Goal: Browse casually: Explore the website without a specific task or goal

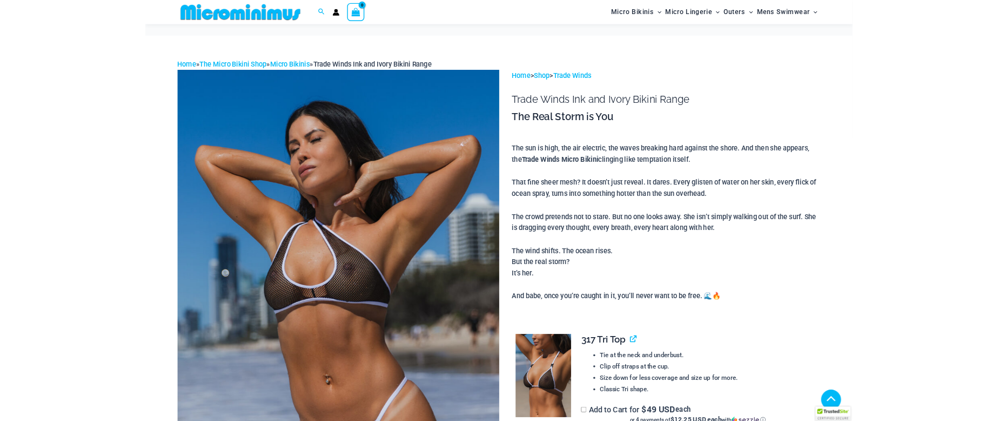
scroll to position [449, 0]
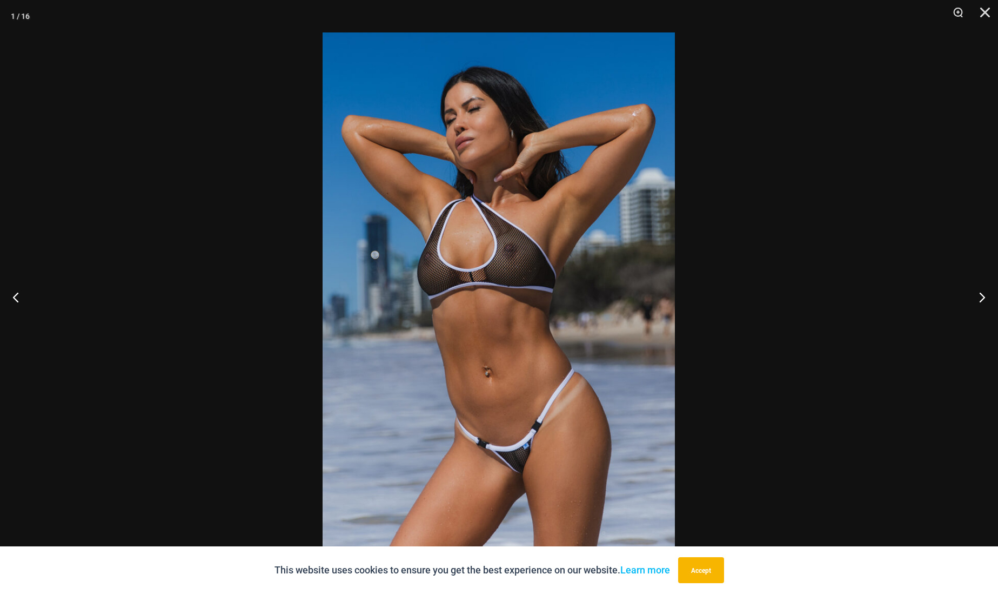
click at [487, 223] on img at bounding box center [499, 296] width 352 height 529
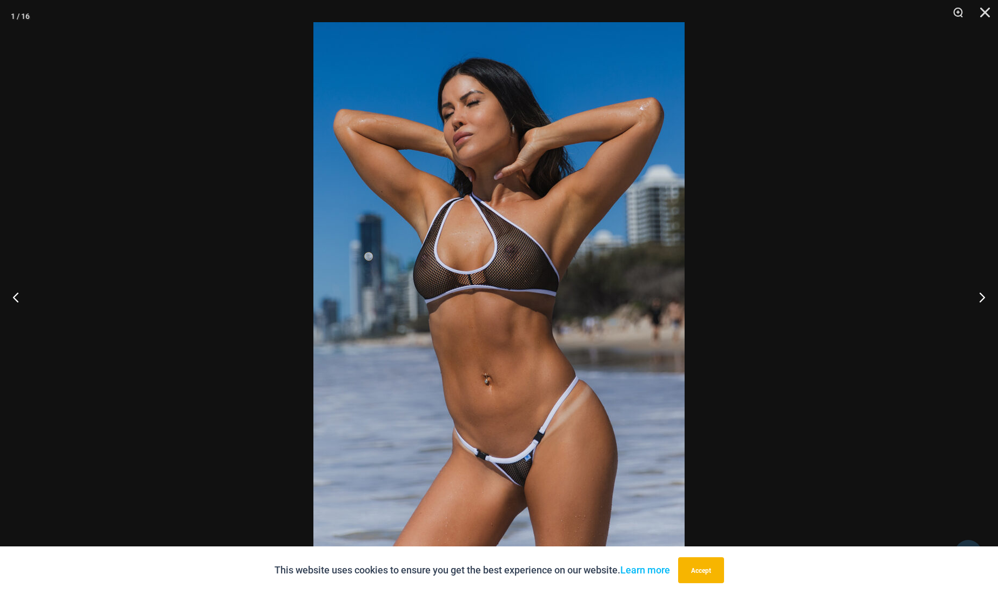
click at [546, 268] on img at bounding box center [499, 300] width 371 height 557
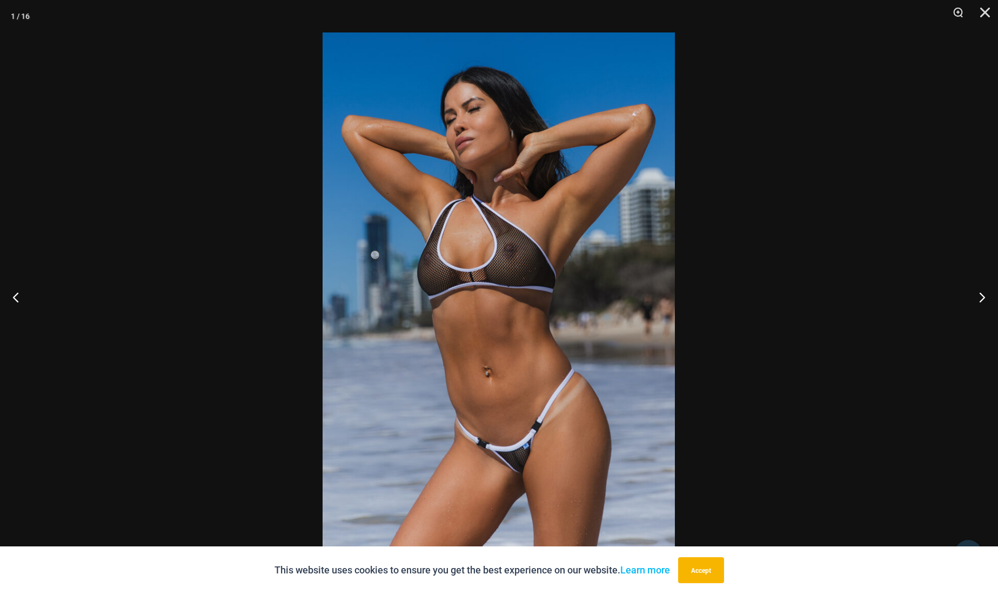
click at [530, 256] on img at bounding box center [499, 296] width 352 height 529
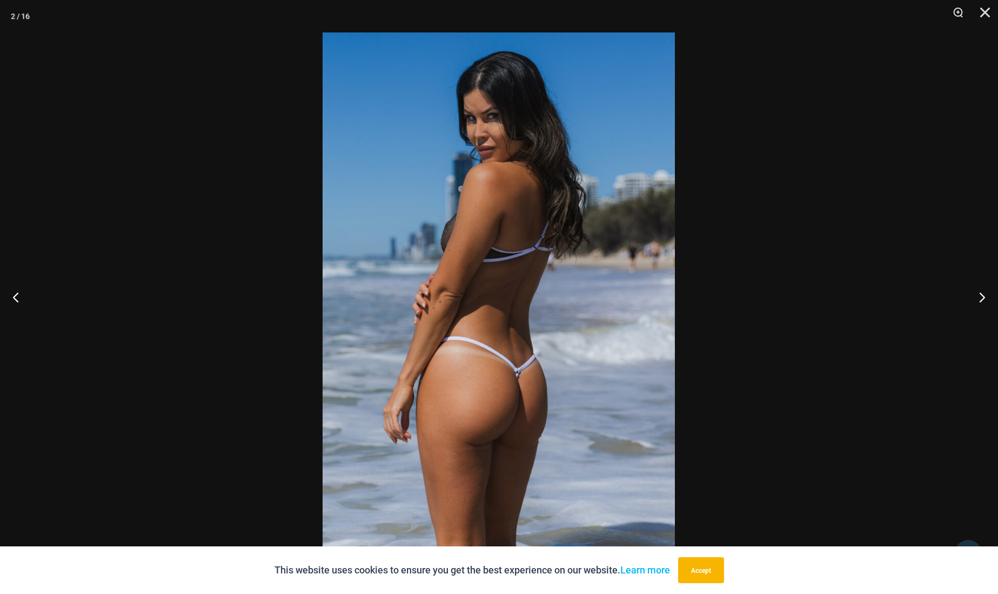
click at [528, 256] on img at bounding box center [499, 296] width 352 height 529
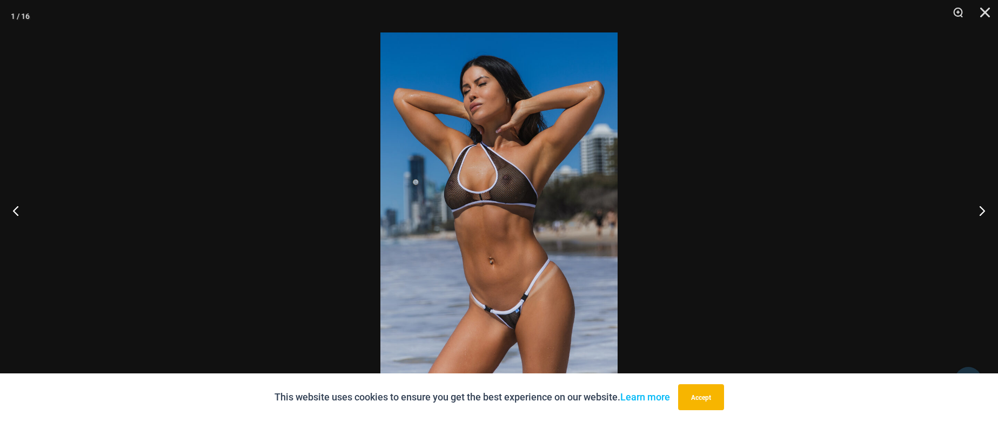
click at [532, 206] on img at bounding box center [499, 210] width 237 height 356
click at [985, 209] on button "Next" at bounding box center [978, 210] width 41 height 54
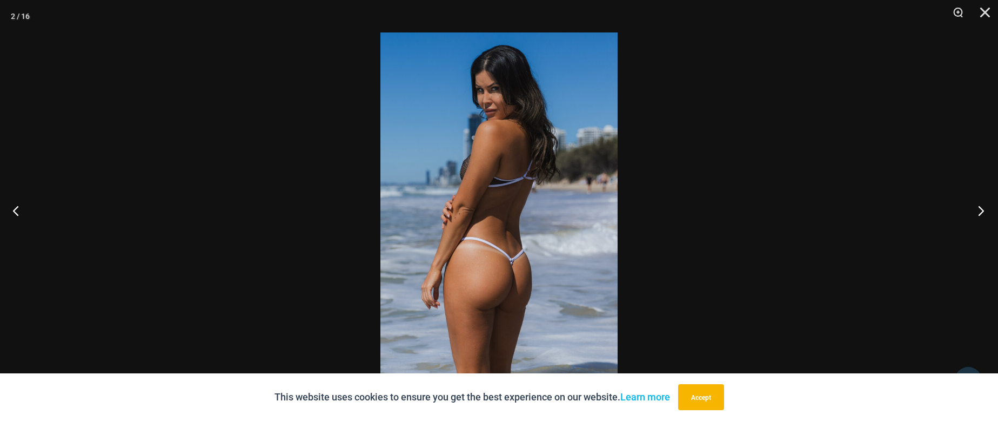
click at [985, 209] on button "Next" at bounding box center [978, 210] width 41 height 54
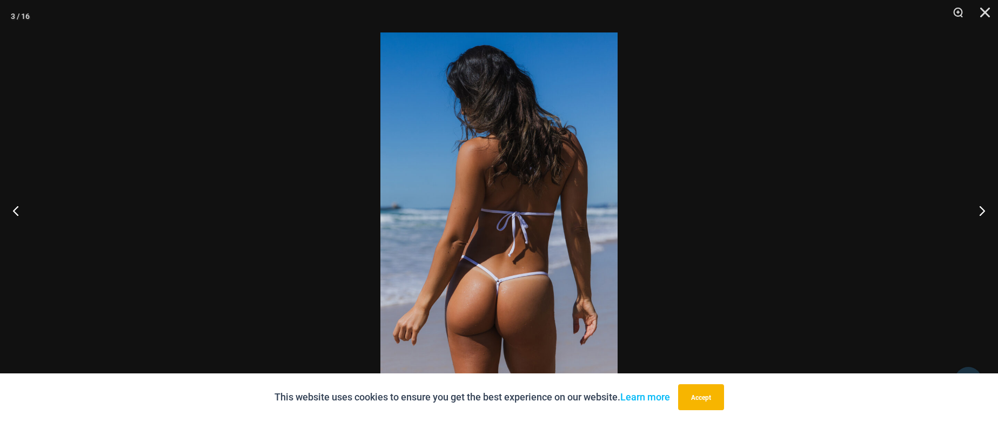
click at [503, 217] on img at bounding box center [499, 210] width 237 height 356
click at [981, 207] on button "Next" at bounding box center [978, 210] width 41 height 54
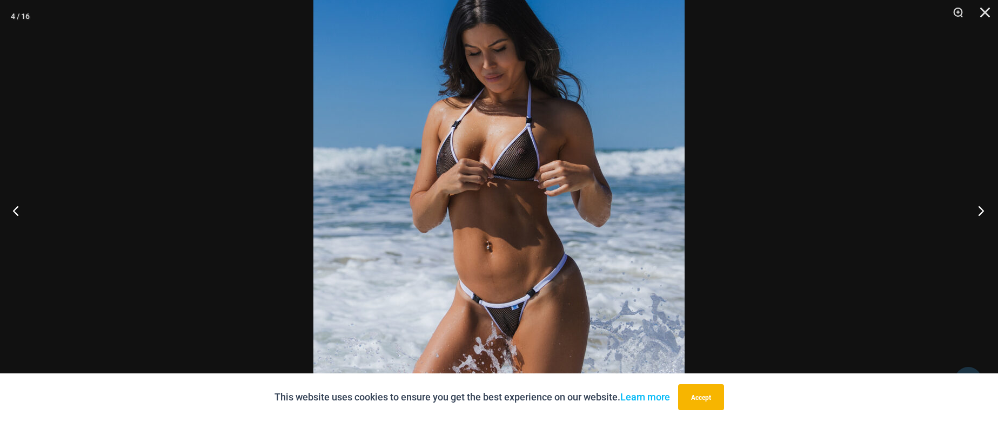
click at [985, 207] on button "Next" at bounding box center [978, 210] width 41 height 54
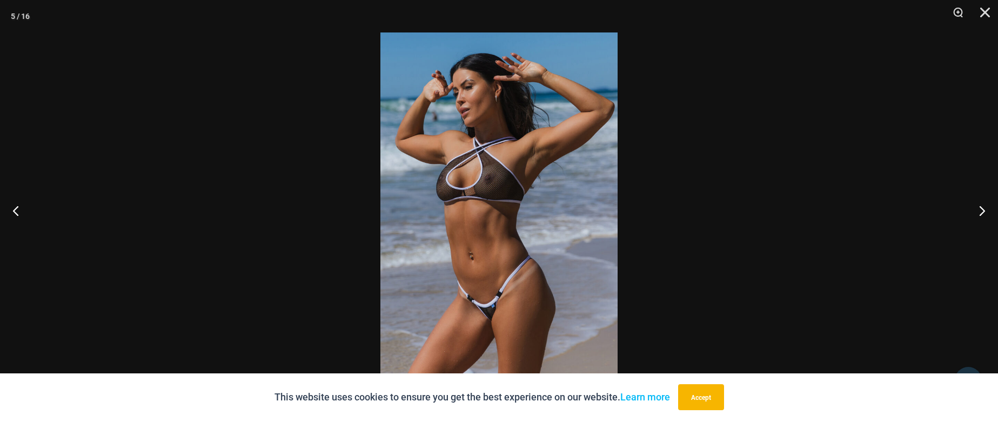
click at [541, 196] on img at bounding box center [499, 210] width 237 height 356
click at [985, 217] on button "Next" at bounding box center [978, 210] width 41 height 54
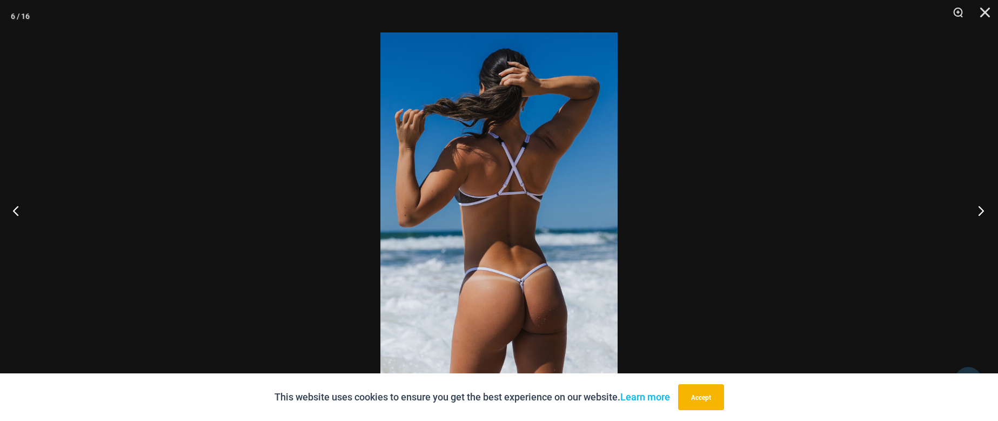
click at [985, 217] on button "Next" at bounding box center [978, 210] width 41 height 54
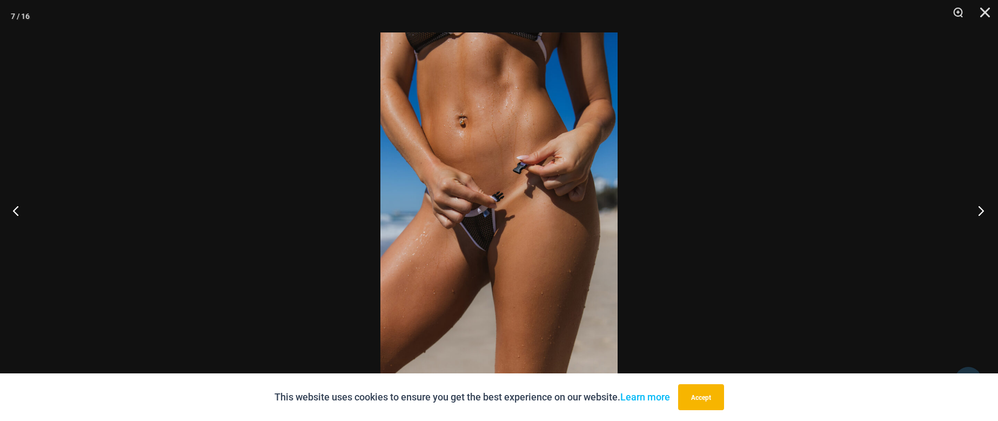
click at [985, 217] on button "Next" at bounding box center [978, 210] width 41 height 54
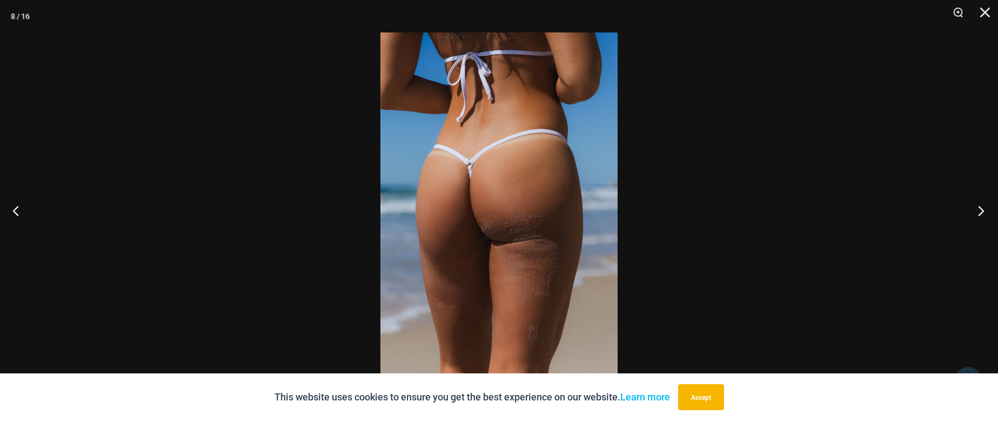
click at [985, 217] on button "Next" at bounding box center [978, 210] width 41 height 54
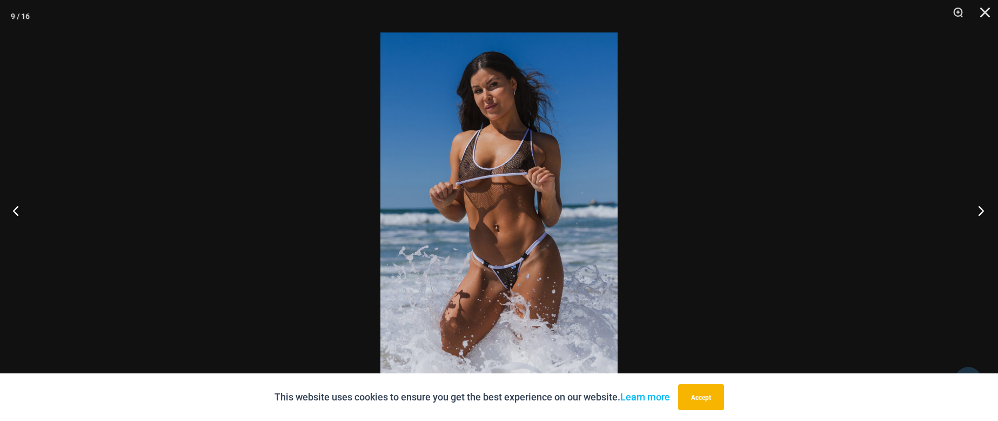
click at [985, 217] on button "Next" at bounding box center [978, 210] width 41 height 54
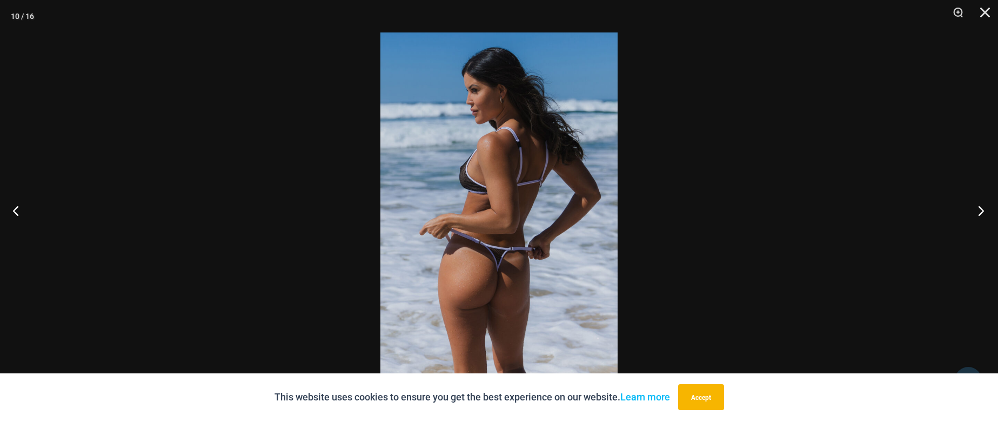
click at [985, 217] on button "Next" at bounding box center [978, 210] width 41 height 54
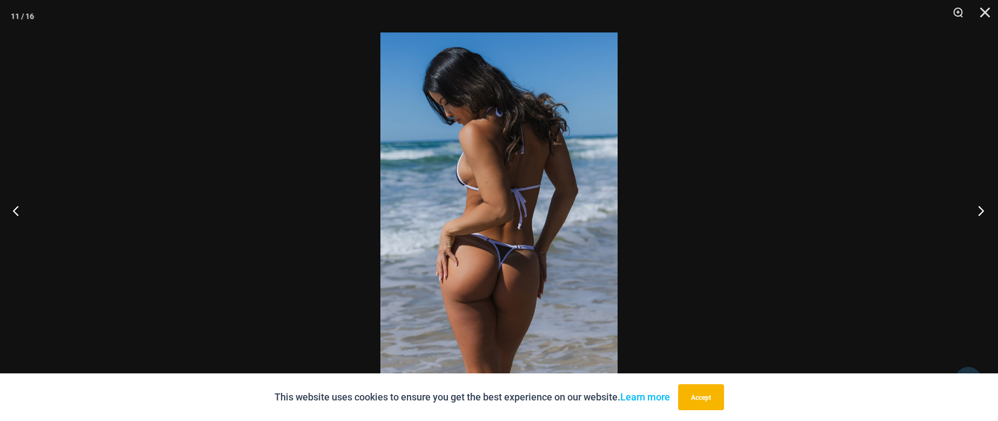
click at [985, 217] on button "Next" at bounding box center [978, 210] width 41 height 54
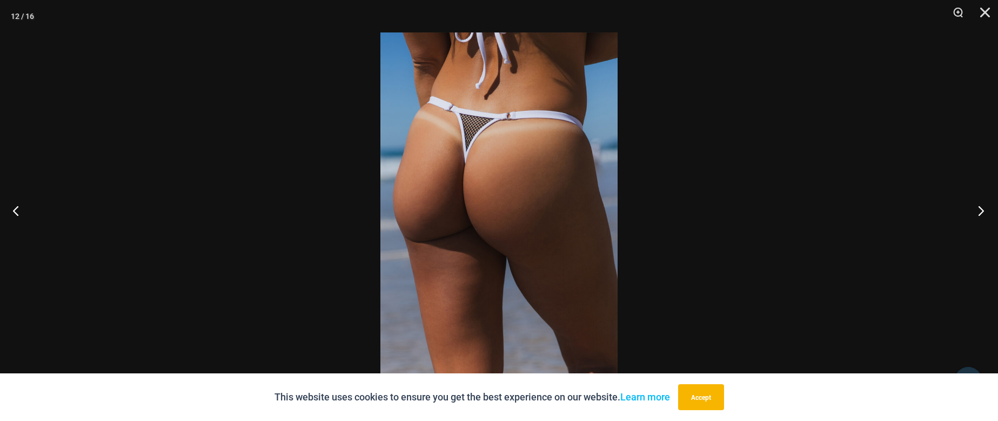
click at [985, 217] on button "Next" at bounding box center [978, 210] width 41 height 54
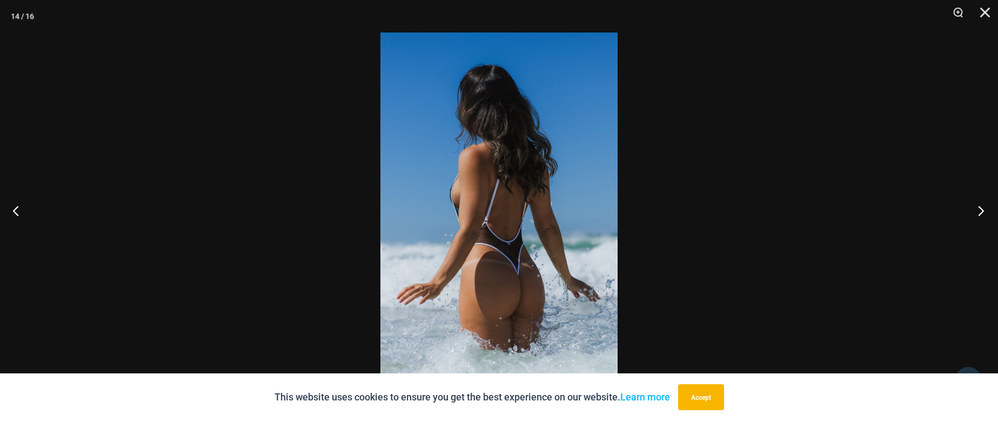
click at [985, 217] on button "Next" at bounding box center [978, 210] width 41 height 54
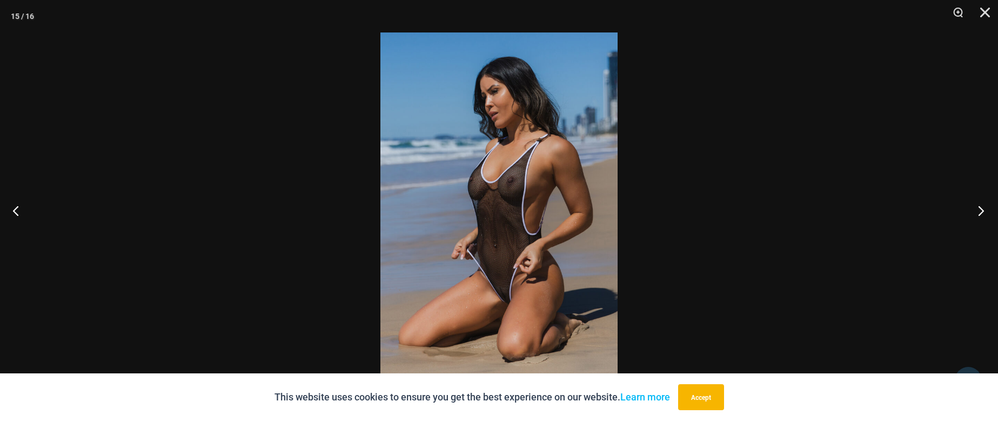
click at [985, 217] on button "Next" at bounding box center [978, 210] width 41 height 54
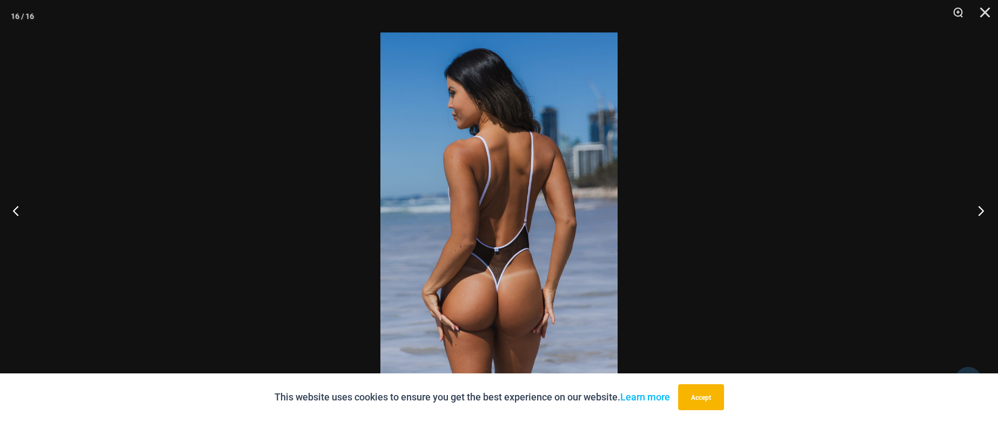
click at [985, 217] on button "Next" at bounding box center [978, 210] width 41 height 54
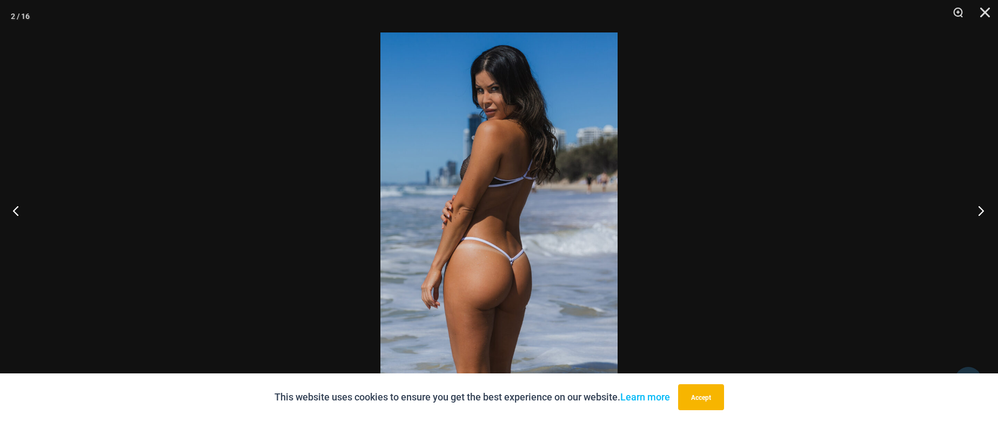
click at [985, 217] on button "Next" at bounding box center [978, 210] width 41 height 54
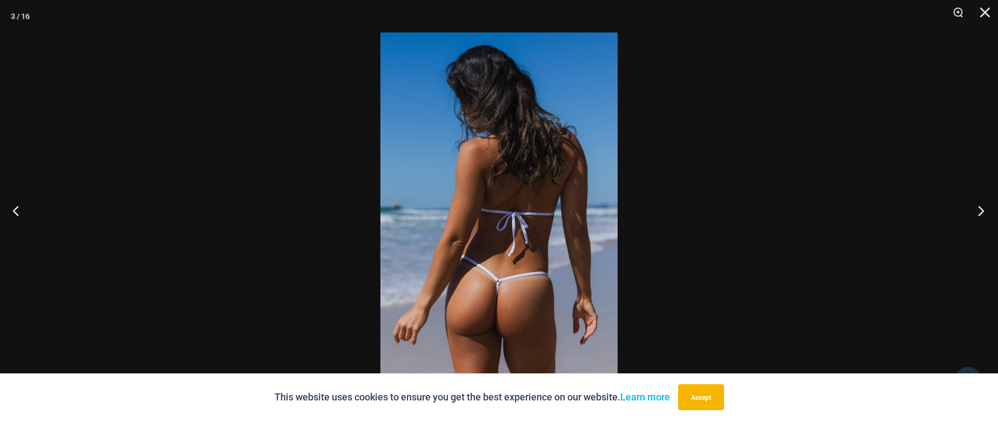
click at [985, 217] on button "Next" at bounding box center [978, 210] width 41 height 54
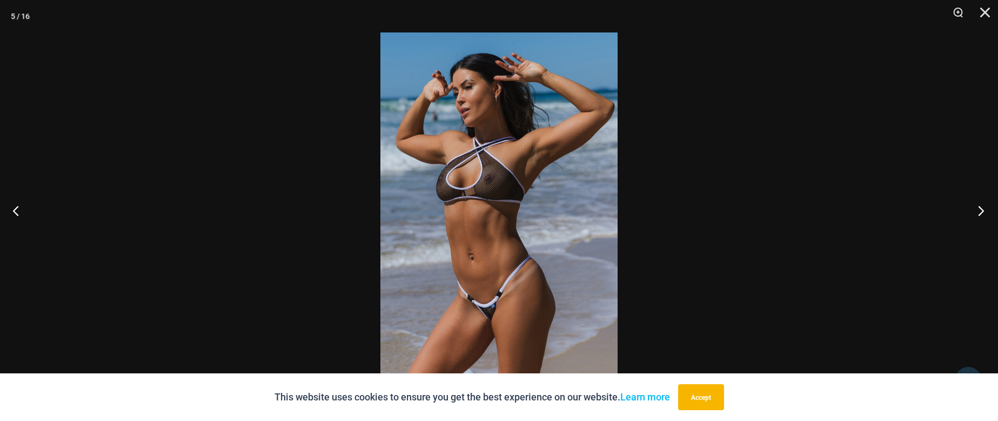
click at [985, 217] on button "Next" at bounding box center [978, 210] width 41 height 54
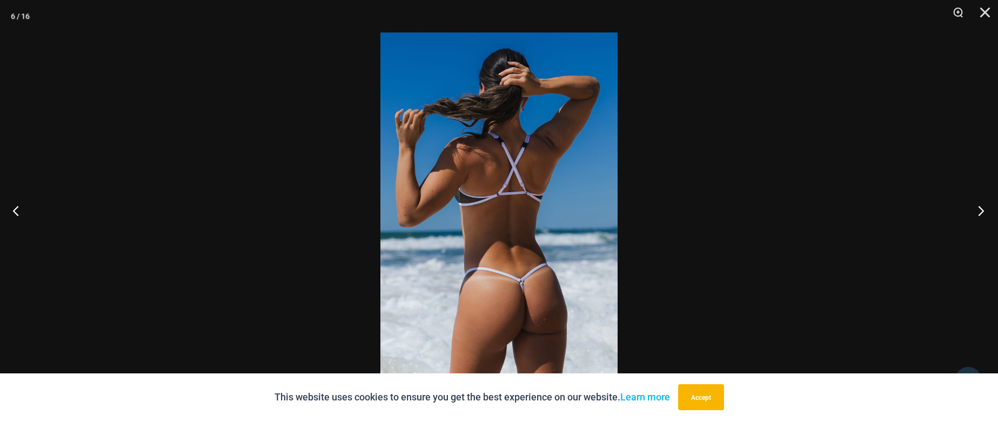
click at [985, 217] on button "Next" at bounding box center [978, 210] width 41 height 54
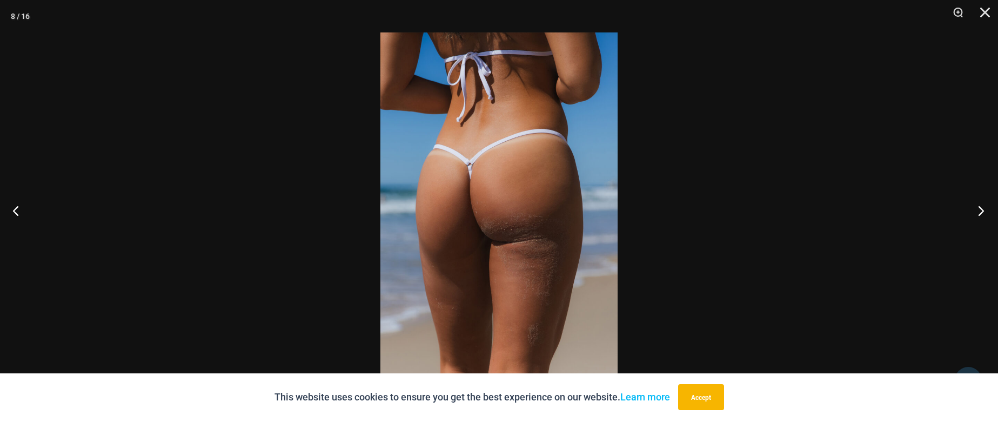
click at [985, 217] on button "Next" at bounding box center [978, 210] width 41 height 54
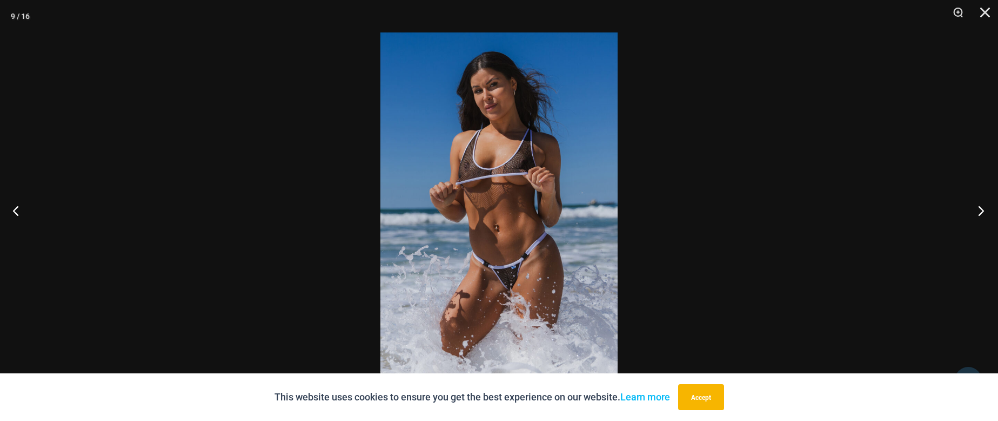
click at [985, 217] on button "Next" at bounding box center [978, 210] width 41 height 54
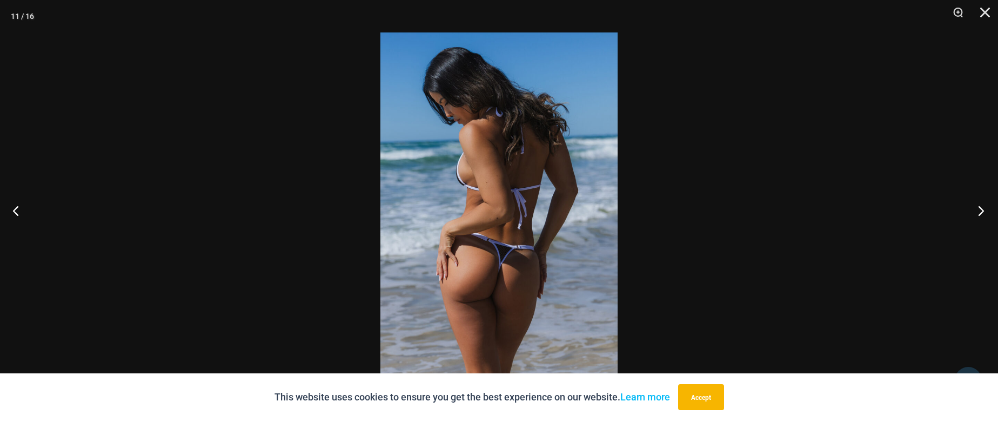
click at [985, 217] on button "Next" at bounding box center [978, 210] width 41 height 54
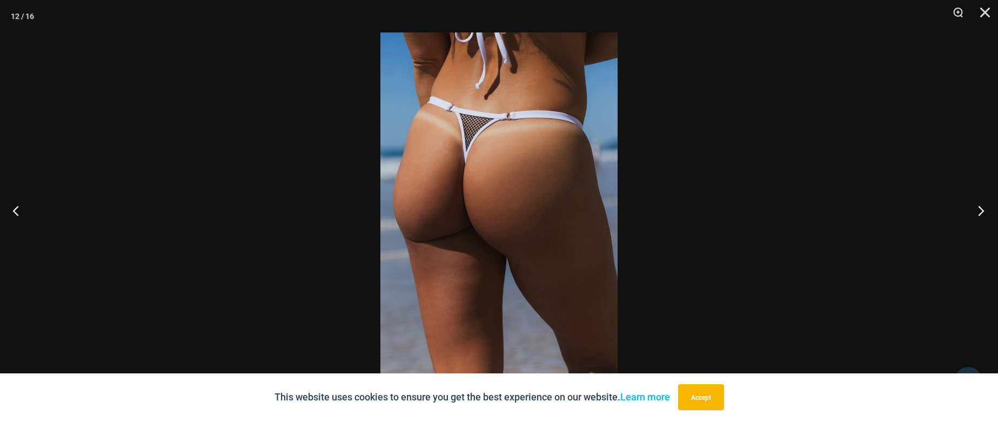
click at [985, 217] on button "Next" at bounding box center [978, 210] width 41 height 54
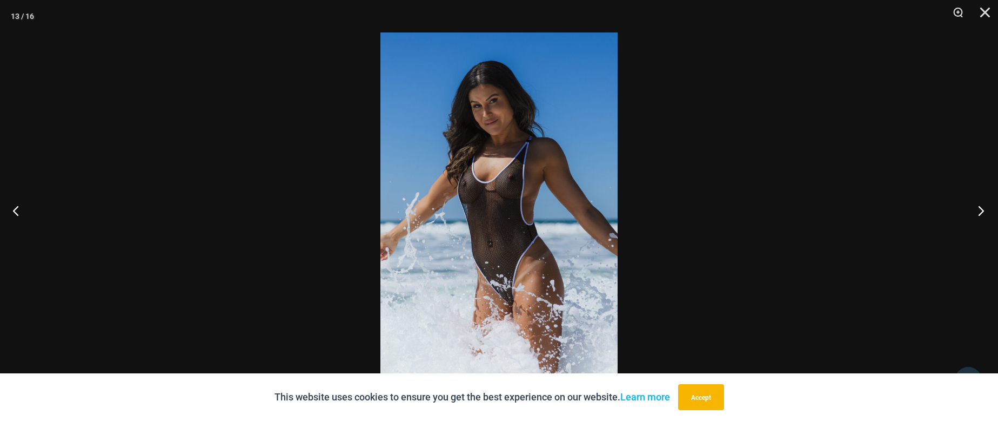
click at [985, 217] on button "Next" at bounding box center [978, 210] width 41 height 54
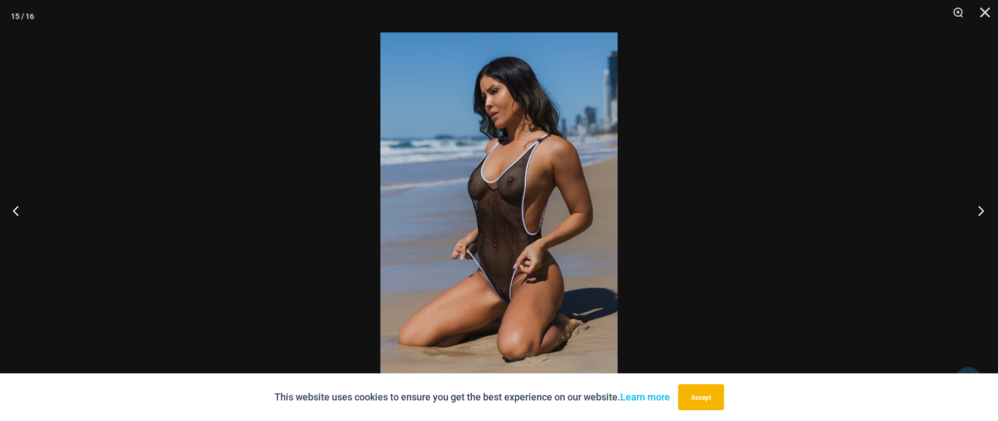
click at [985, 217] on button "Next" at bounding box center [978, 210] width 41 height 54
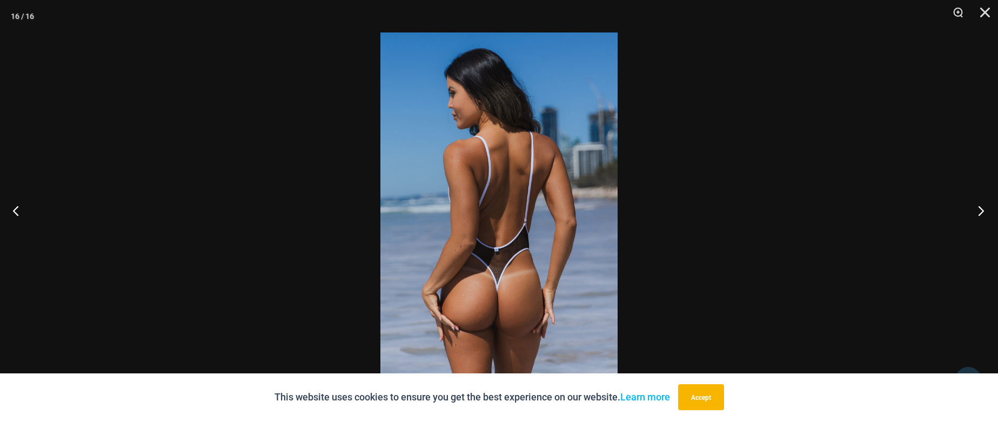
click at [985, 217] on button "Next" at bounding box center [978, 210] width 41 height 54
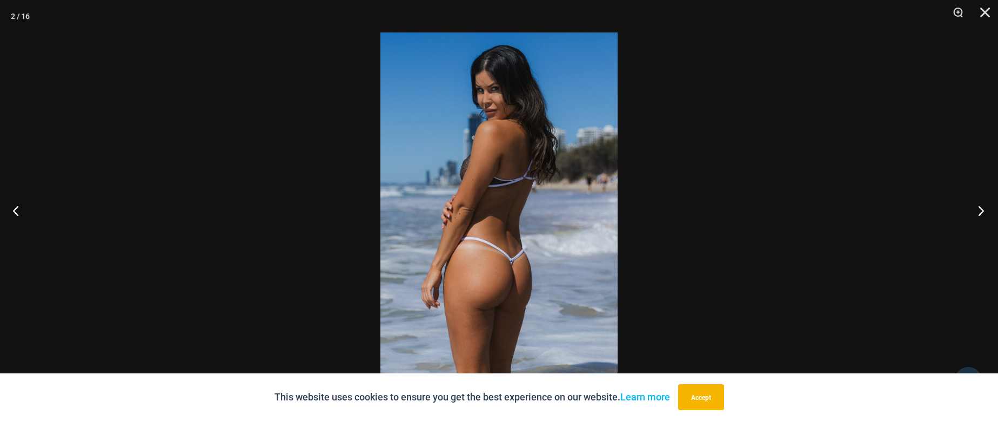
click at [985, 217] on button "Next" at bounding box center [978, 210] width 41 height 54
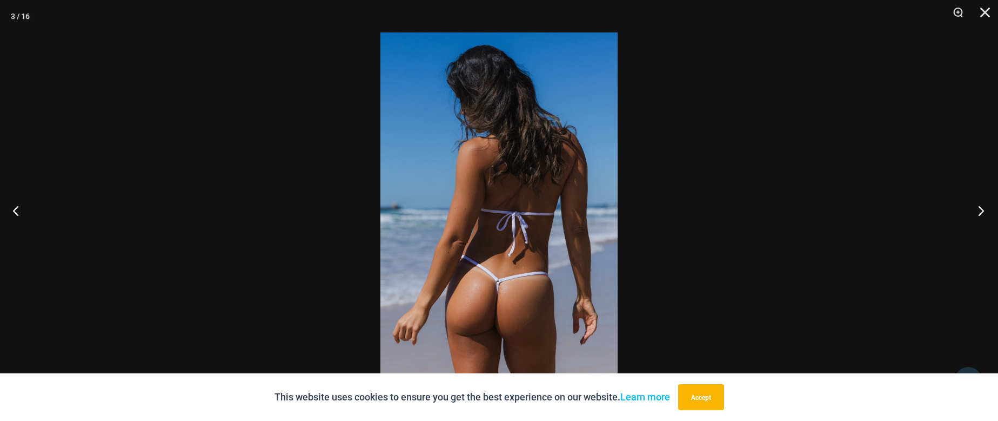
click at [985, 217] on button "Next" at bounding box center [978, 210] width 41 height 54
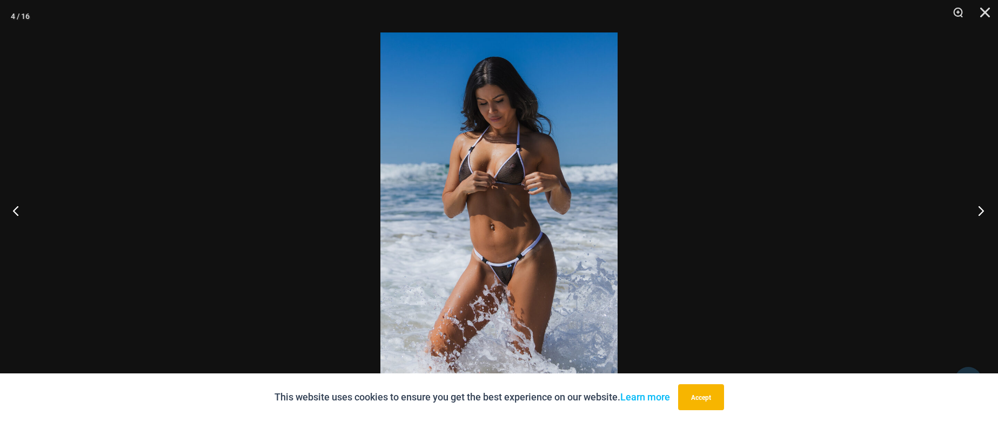
click at [985, 217] on button "Next" at bounding box center [978, 210] width 41 height 54
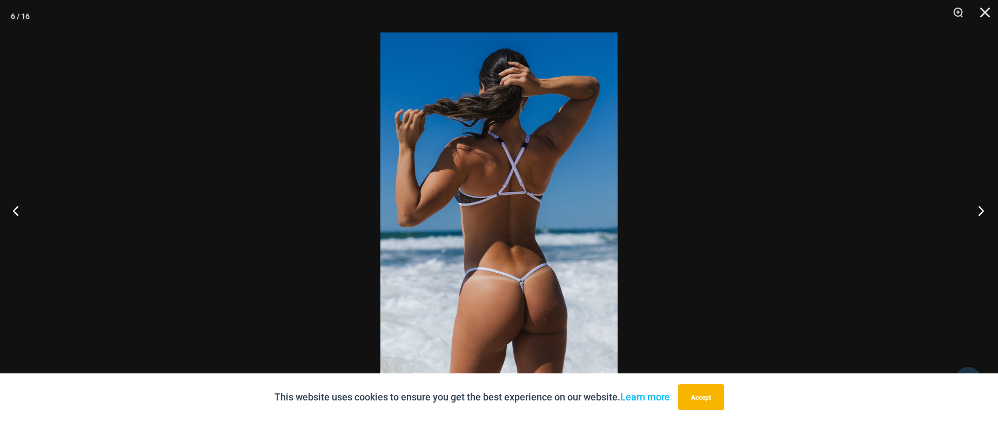
click at [985, 217] on button "Next" at bounding box center [978, 210] width 41 height 54
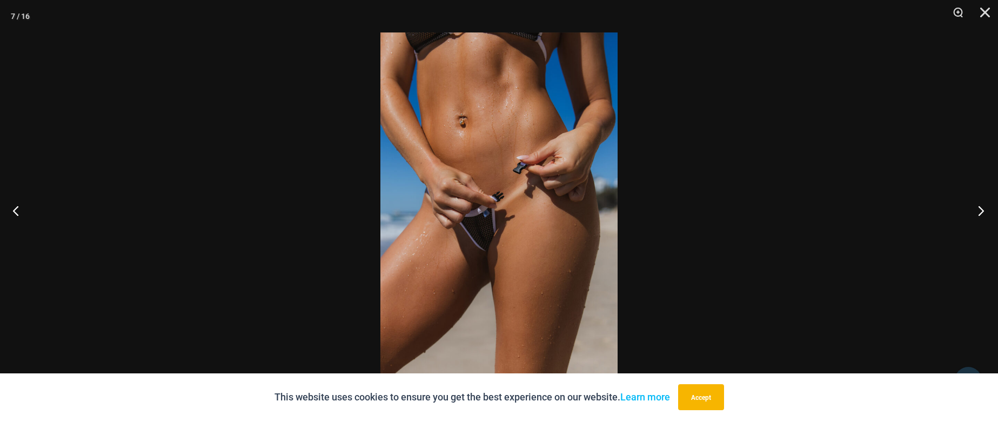
click at [985, 217] on button "Next" at bounding box center [978, 210] width 41 height 54
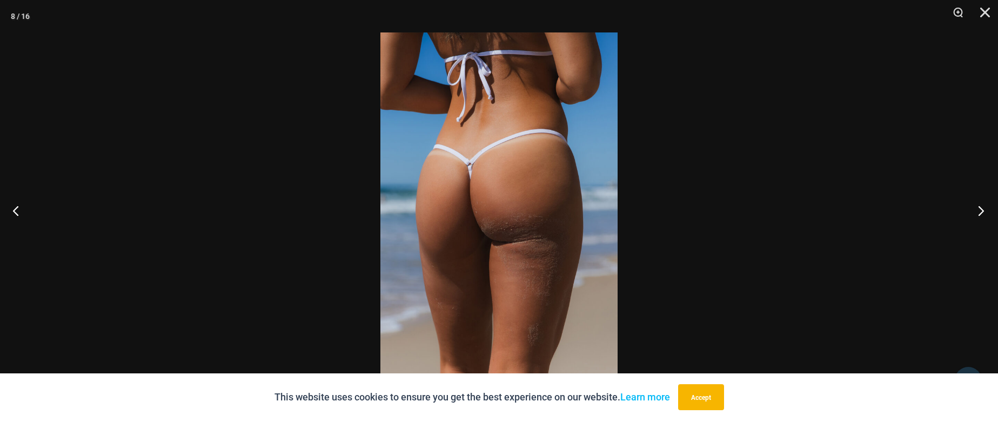
click at [985, 217] on button "Next" at bounding box center [978, 210] width 41 height 54
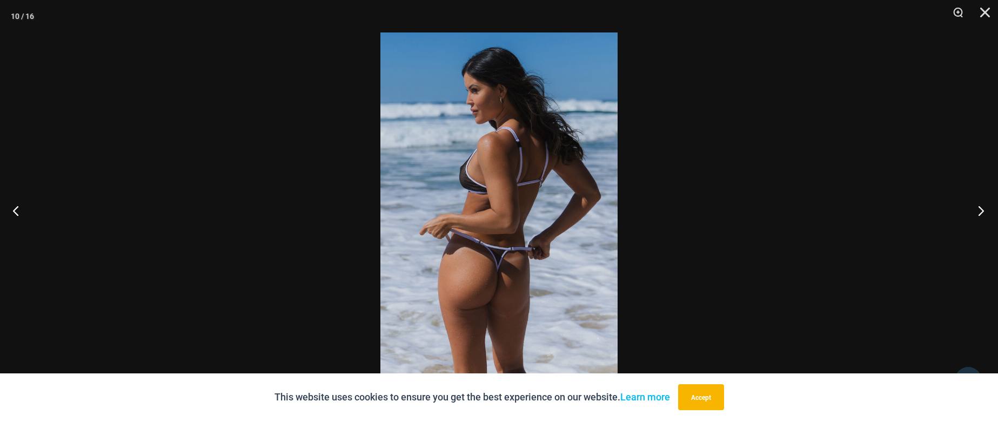
click at [985, 217] on button "Next" at bounding box center [978, 210] width 41 height 54
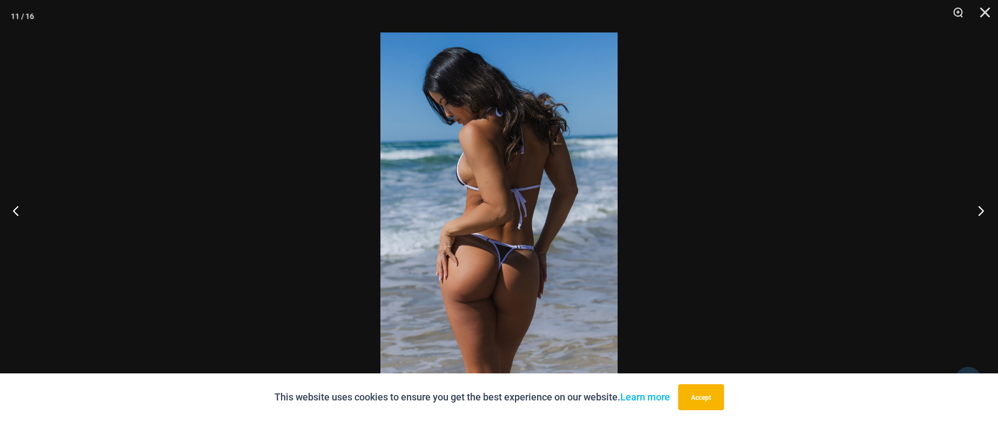
click at [985, 217] on button "Next" at bounding box center [978, 210] width 41 height 54
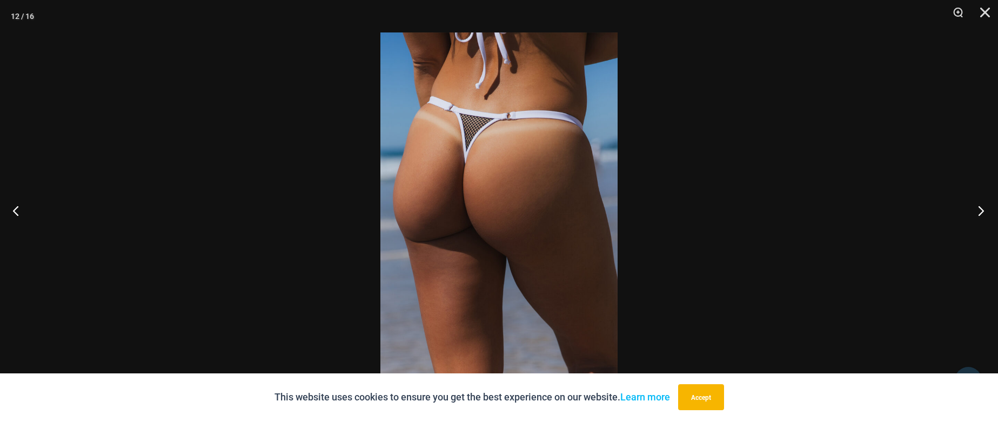
click at [985, 217] on button "Next" at bounding box center [978, 210] width 41 height 54
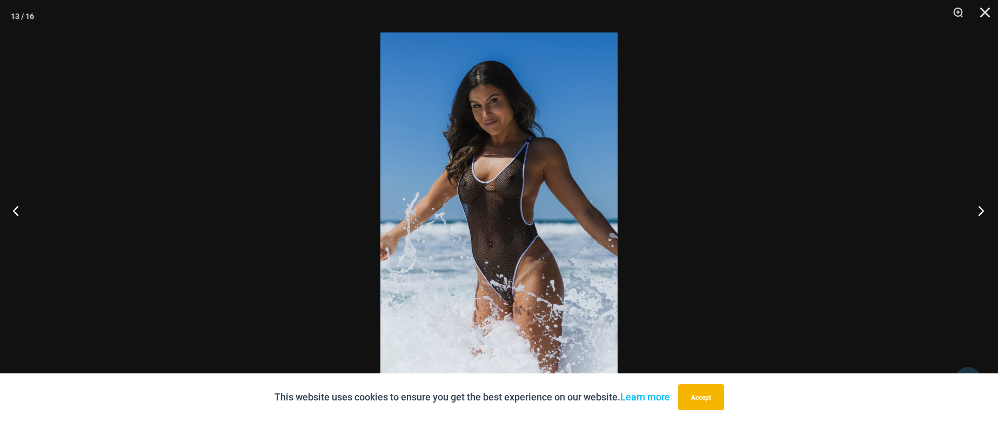
click at [985, 217] on button "Next" at bounding box center [978, 210] width 41 height 54
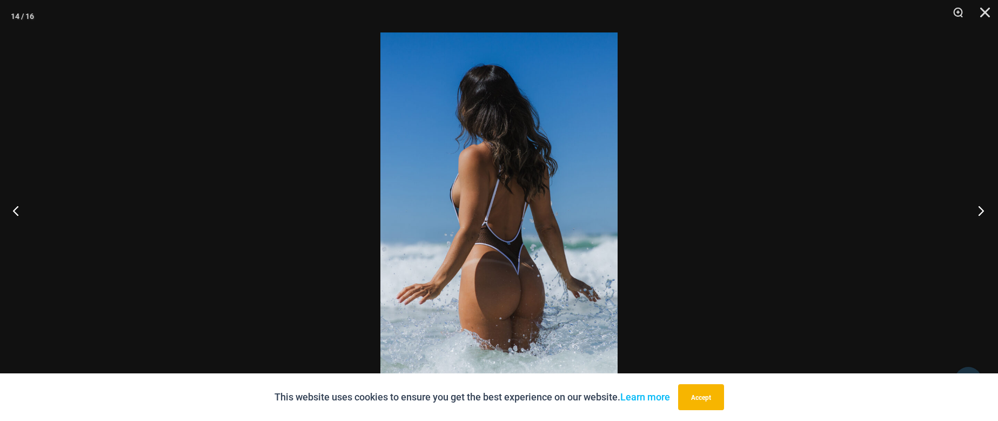
click at [985, 217] on button "Next" at bounding box center [978, 210] width 41 height 54
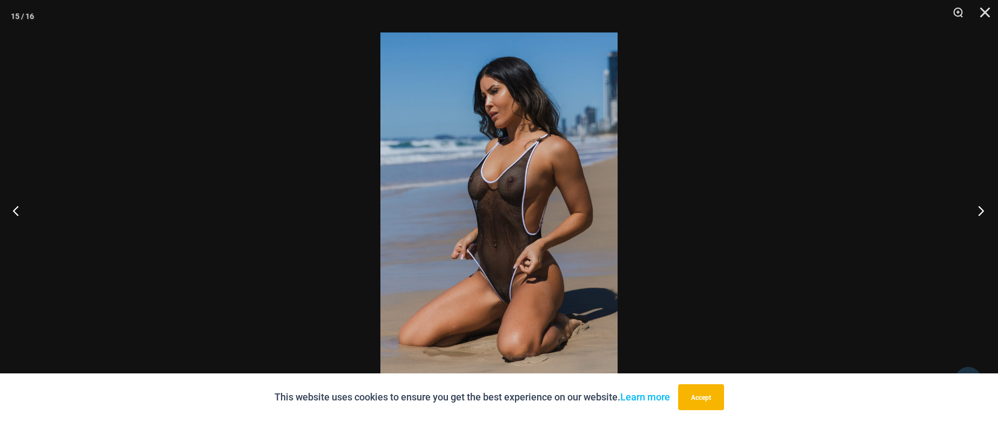
click at [985, 217] on button "Next" at bounding box center [978, 210] width 41 height 54
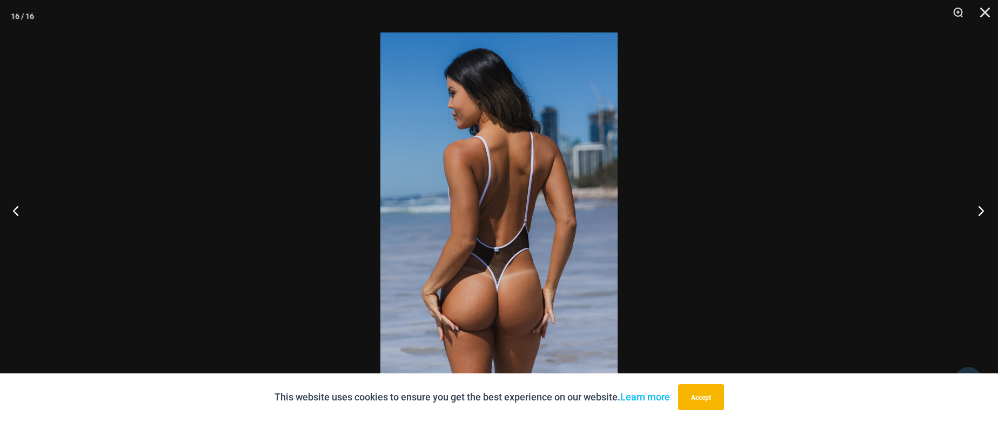
click at [985, 217] on button "Next" at bounding box center [978, 210] width 41 height 54
